Goal: Transaction & Acquisition: Purchase product/service

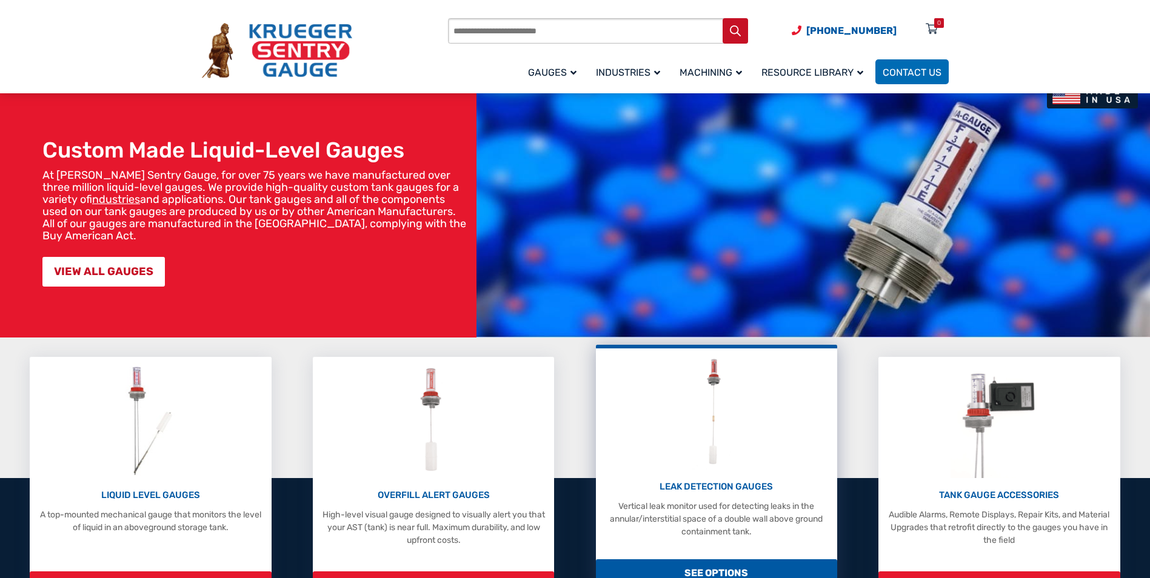
scroll to position [61, 0]
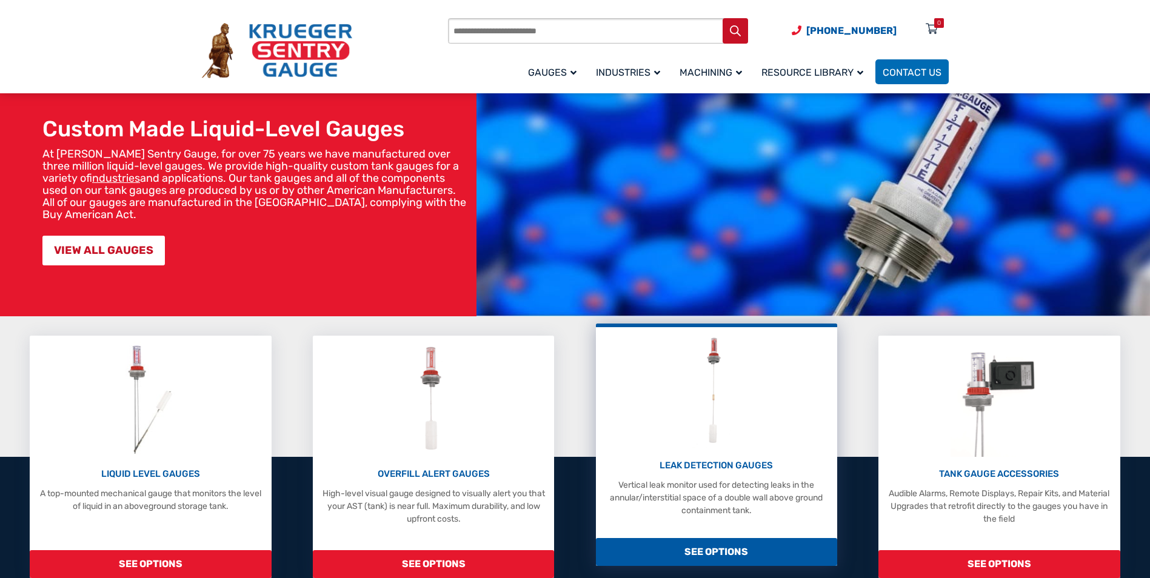
click at [713, 358] on img at bounding box center [716, 390] width 48 height 115
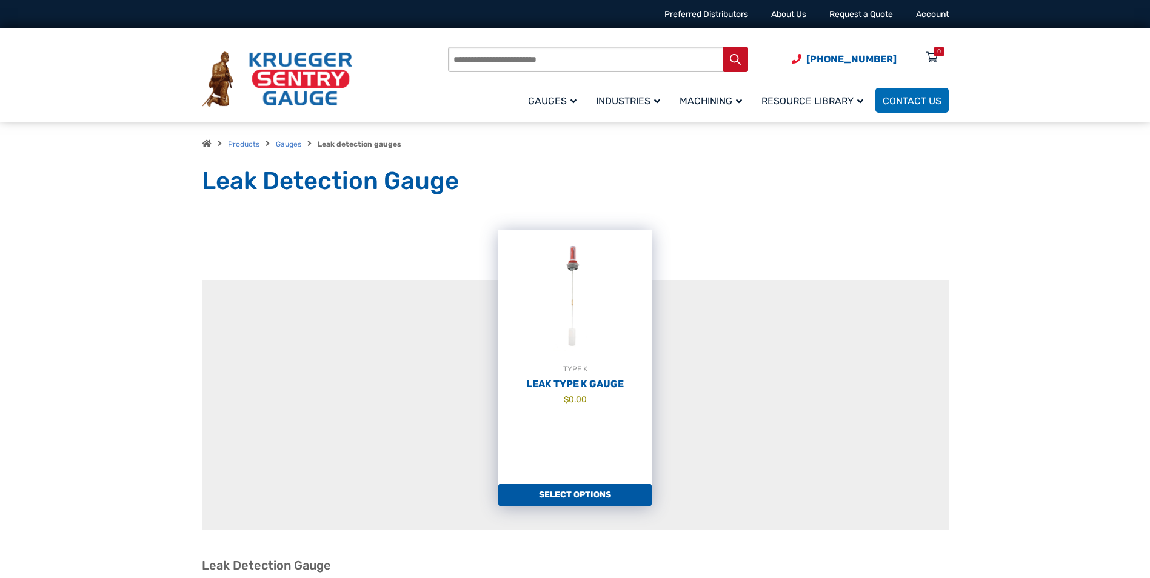
click at [560, 496] on link "Select options" at bounding box center [574, 495] width 153 height 22
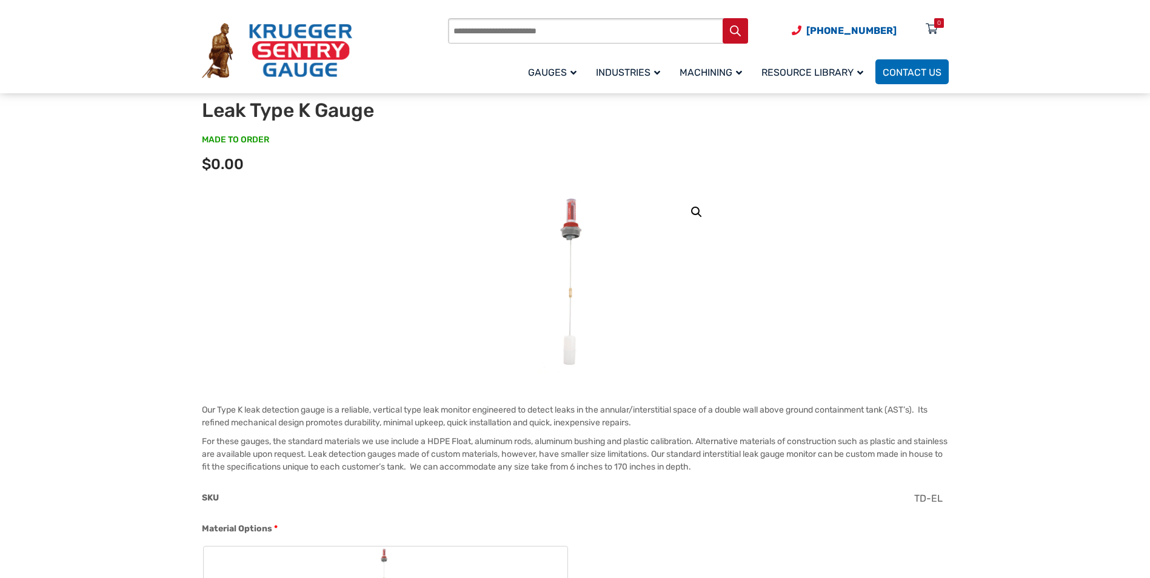
scroll to position [61, 0]
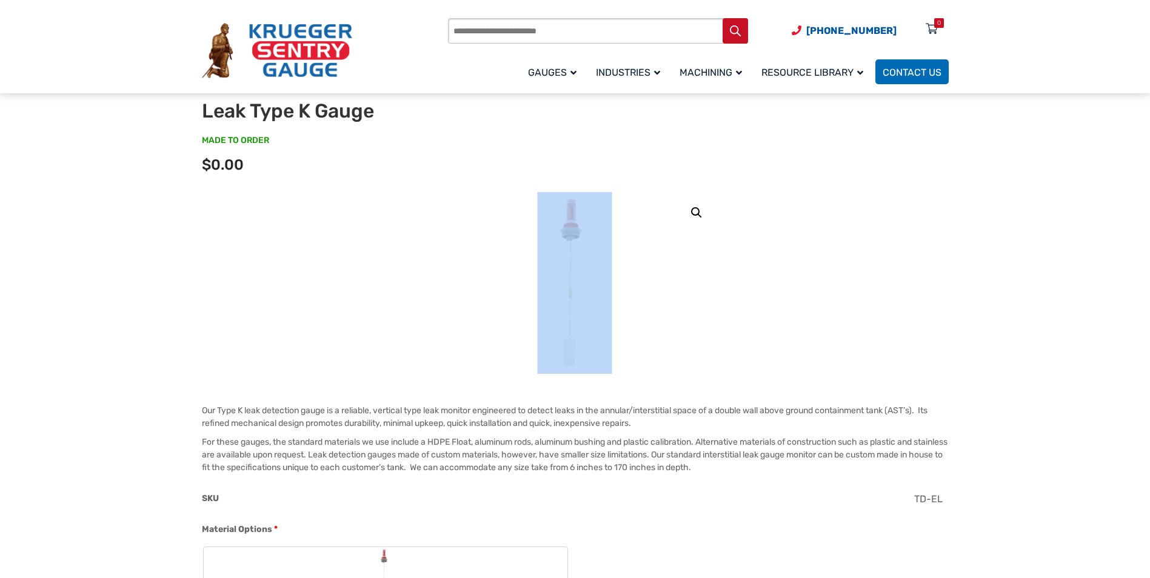
drag, startPoint x: 509, startPoint y: 179, endPoint x: 522, endPoint y: 264, distance: 86.0
copy div "Grand total $0.00 🔍"
